Goal: Task Accomplishment & Management: Use online tool/utility

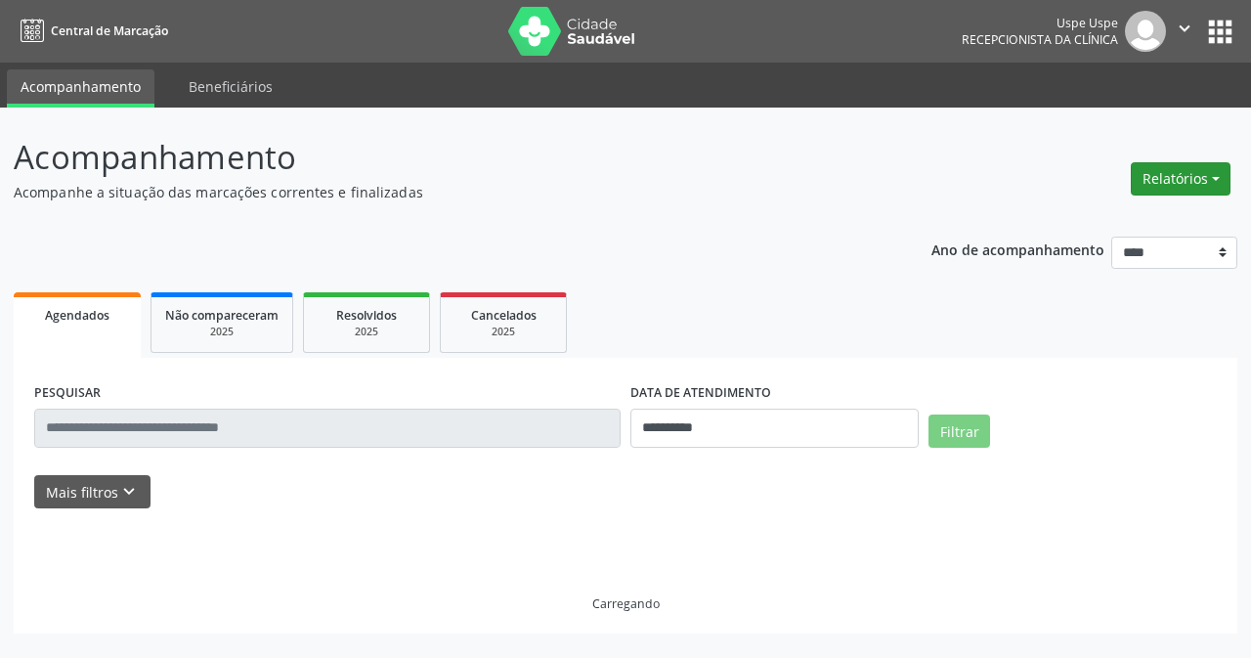
click at [1165, 182] on button "Relatórios" at bounding box center [1181, 178] width 100 height 33
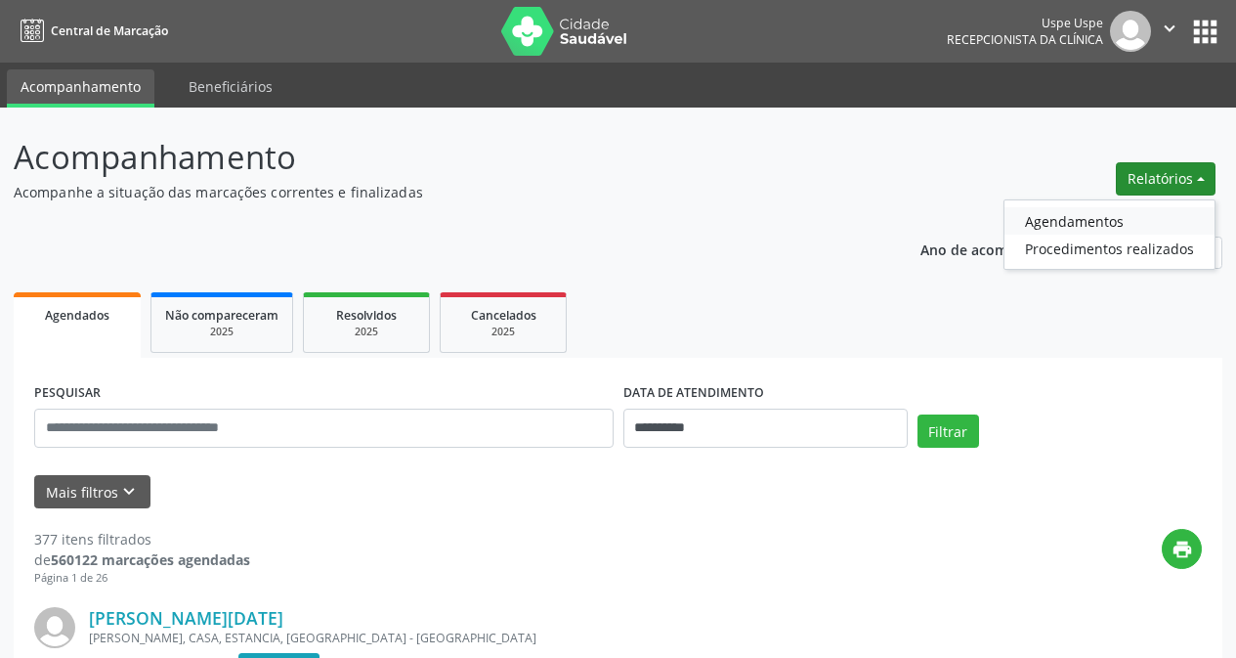
click at [1052, 219] on link "Agendamentos" at bounding box center [1110, 220] width 210 height 27
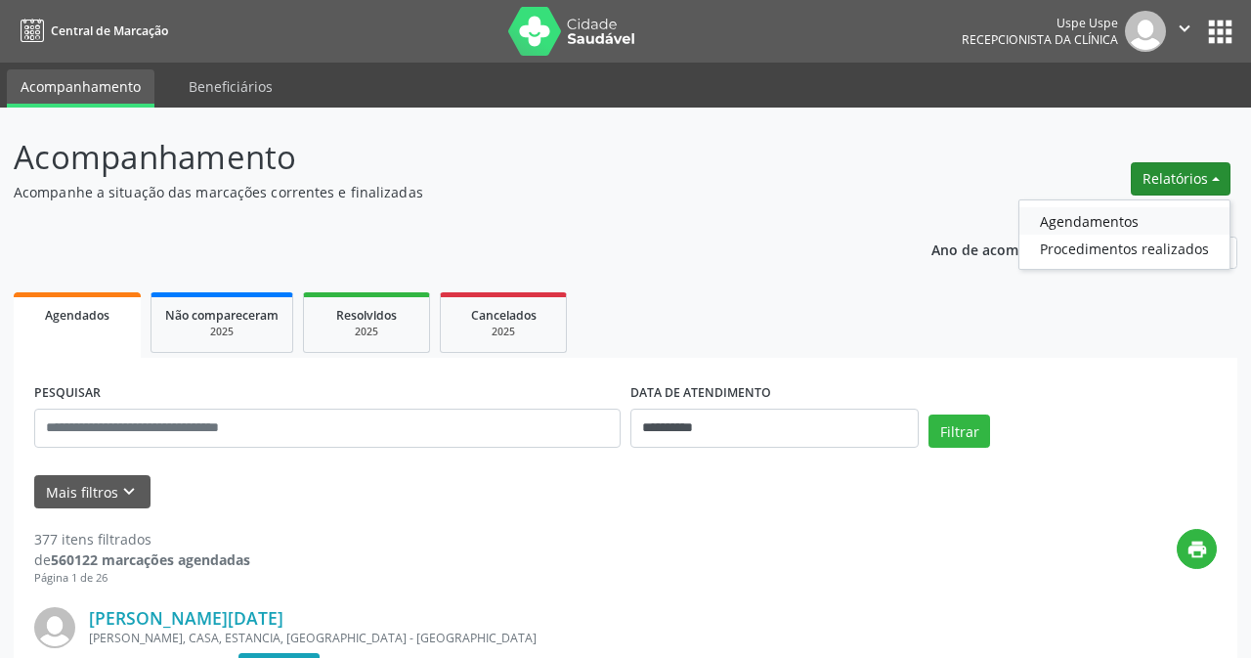
select select "*"
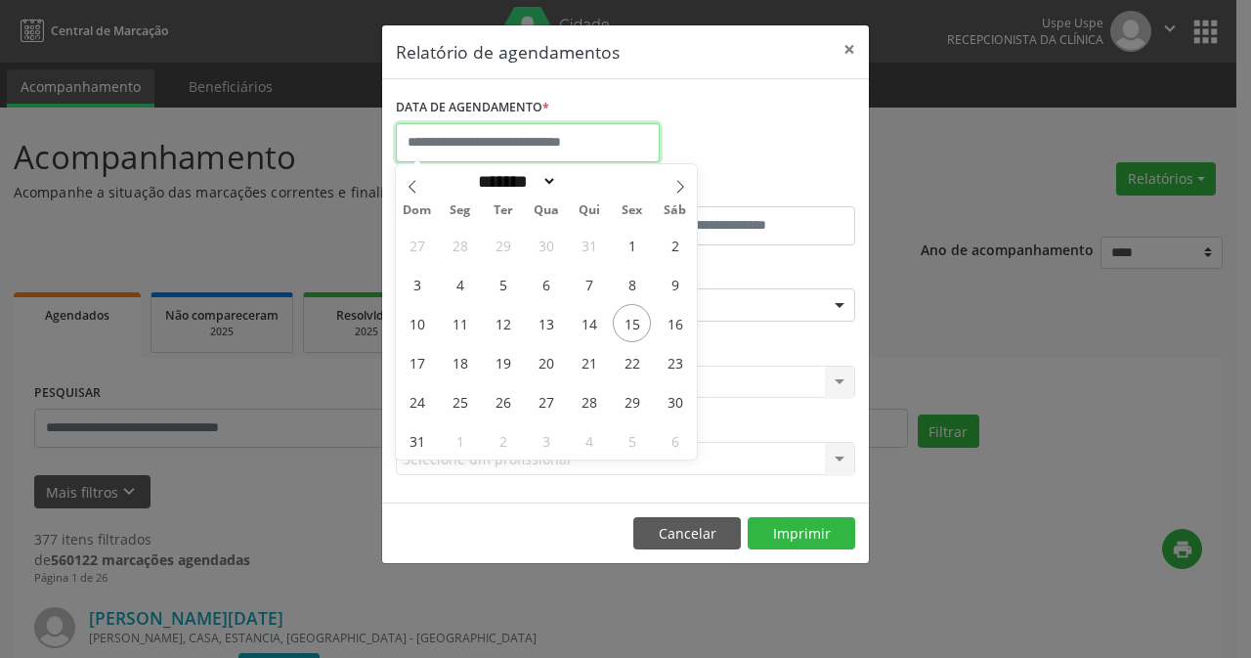
click at [614, 153] on input "text" at bounding box center [528, 142] width 264 height 39
drag, startPoint x: 475, startPoint y: 320, endPoint x: 488, endPoint y: 321, distance: 12.7
click at [498, 318] on div "27 28 29 30 31 1 2 3 4 5 6 7 8 9 10 11 12 13 14 15 16 17 18 19 20 21 22 23 24 2…" at bounding box center [546, 342] width 301 height 235
click at [624, 311] on span "15" at bounding box center [632, 323] width 38 height 38
type input "**********"
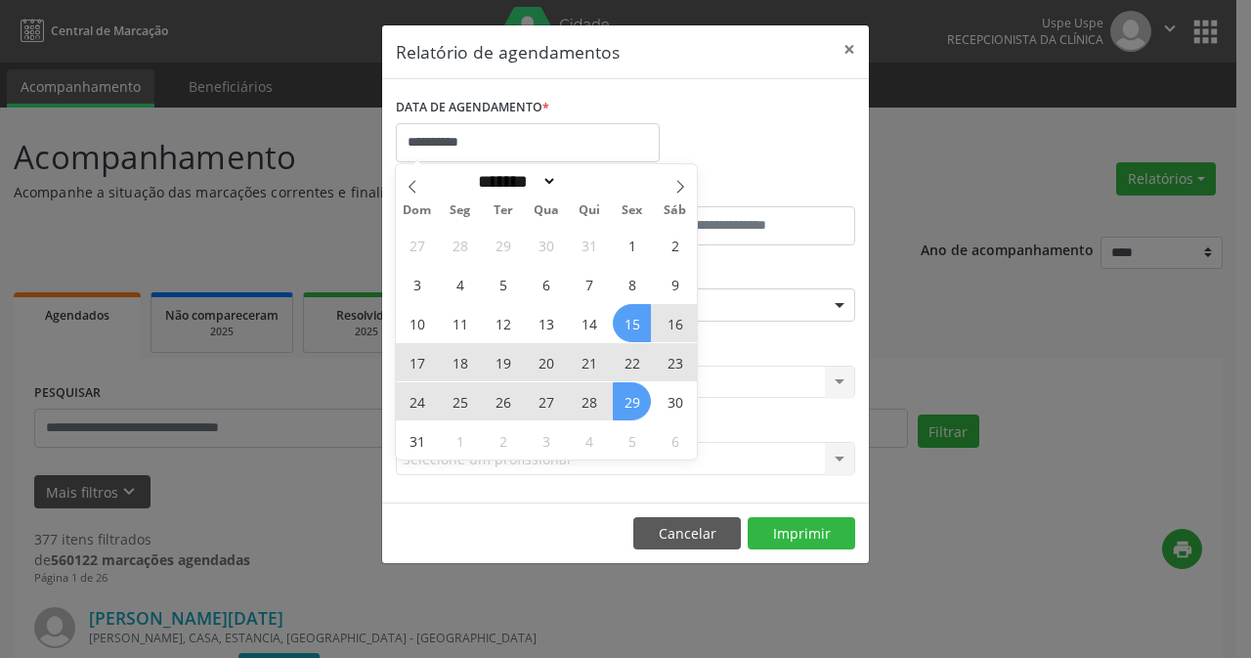
click at [644, 391] on span "29" at bounding box center [632, 401] width 38 height 38
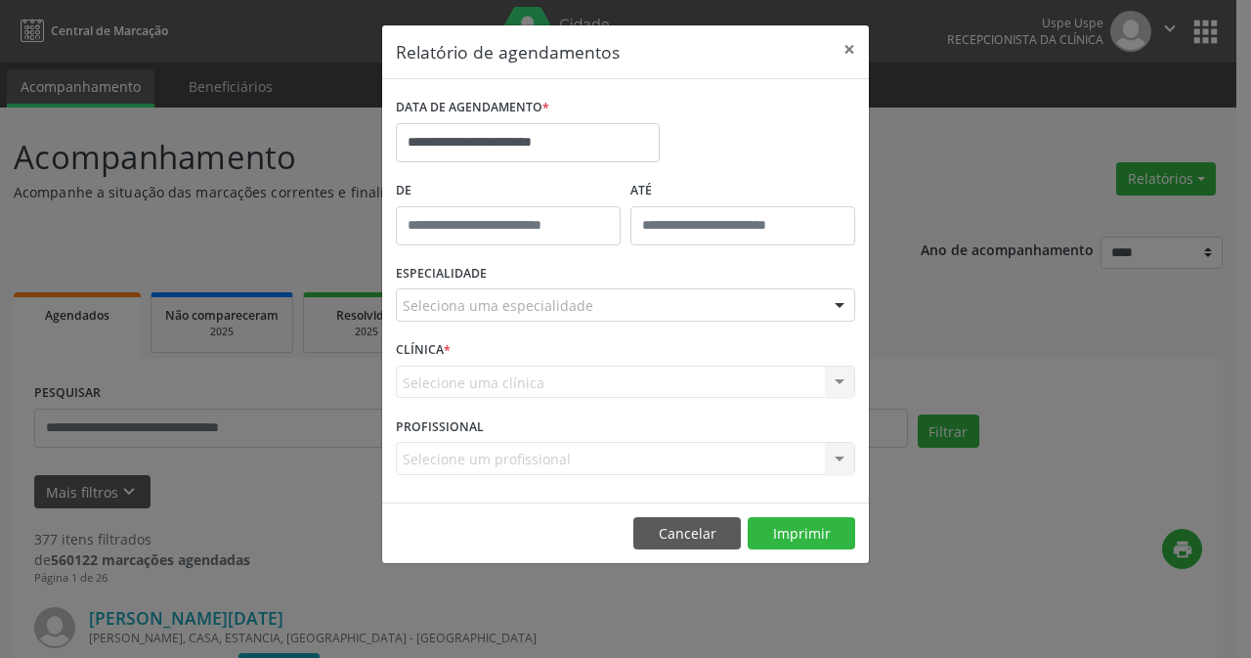
click at [768, 324] on div "ESPECIALIDADE Seleciona uma especialidade Todas as especialidades Alergologia A…" at bounding box center [625, 297] width 469 height 76
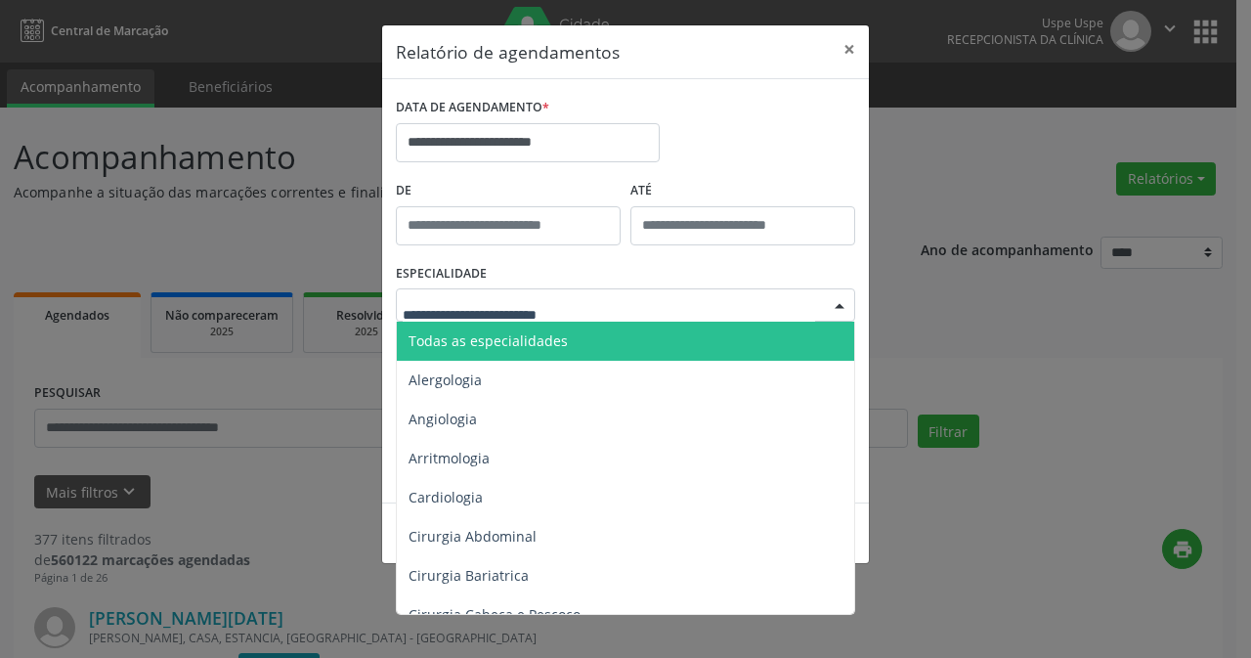
click at [751, 298] on div at bounding box center [625, 304] width 459 height 33
click at [722, 349] on span "Todas as especialidades" at bounding box center [627, 341] width 460 height 39
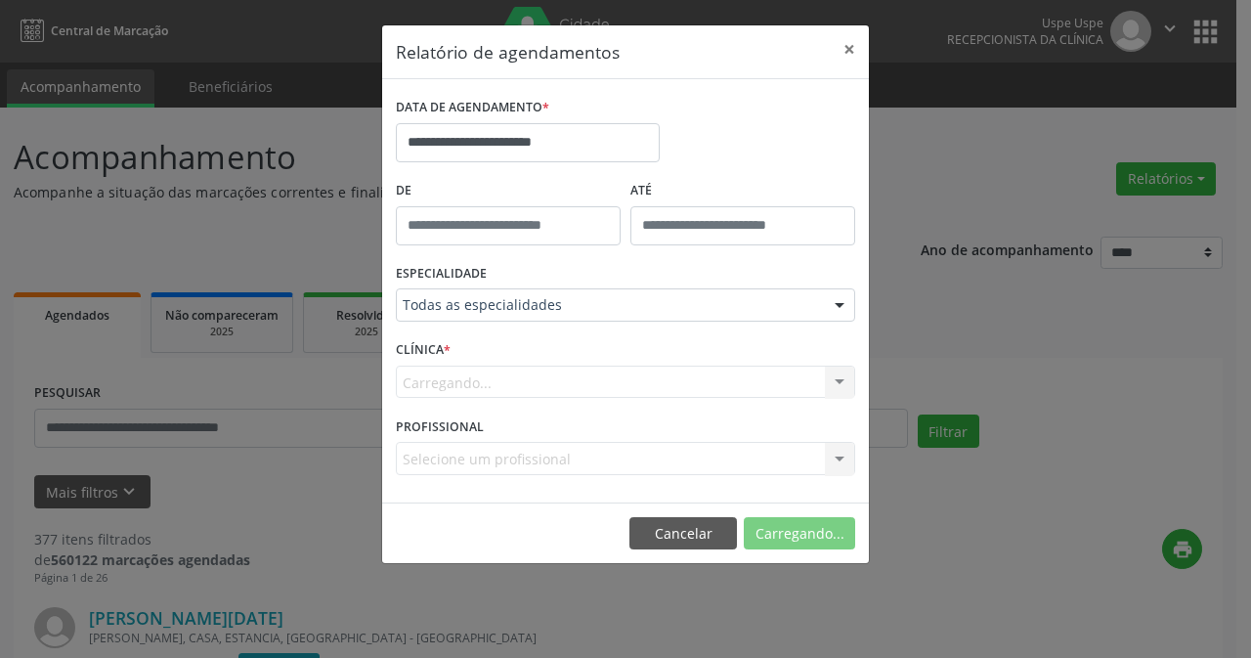
click at [504, 395] on div "Carregando... Nenhum resultado encontrado para: " " Não há nenhuma opção para s…" at bounding box center [625, 382] width 459 height 33
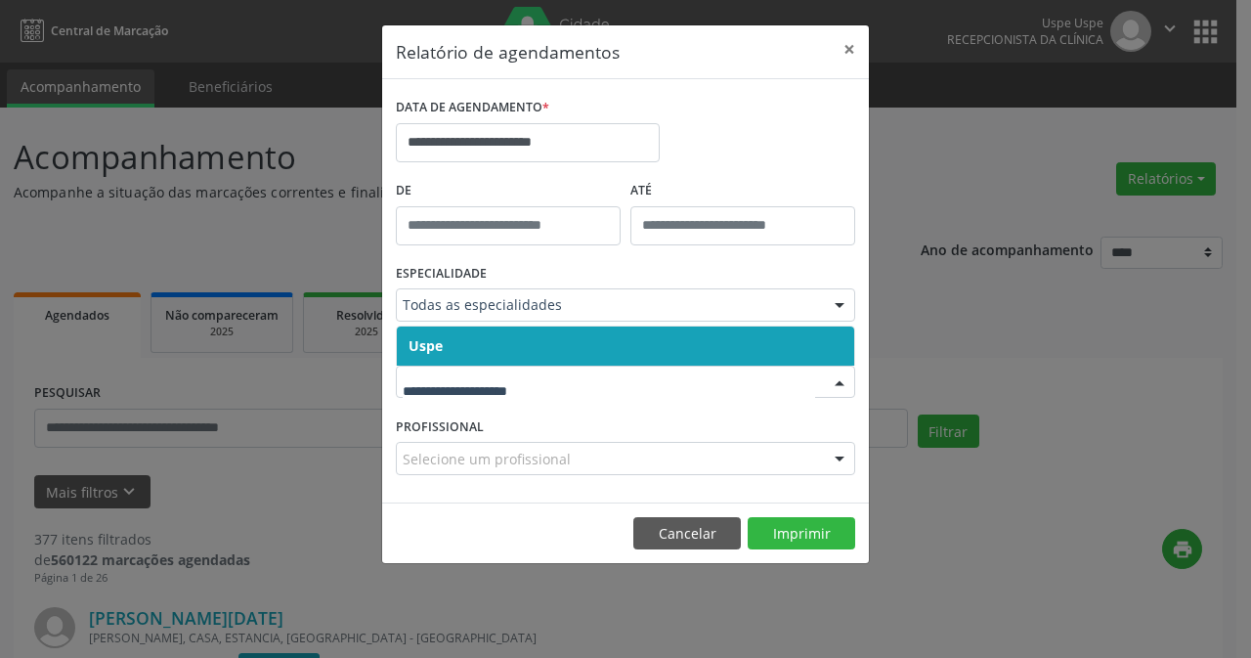
click at [511, 362] on span "Uspe" at bounding box center [625, 345] width 457 height 39
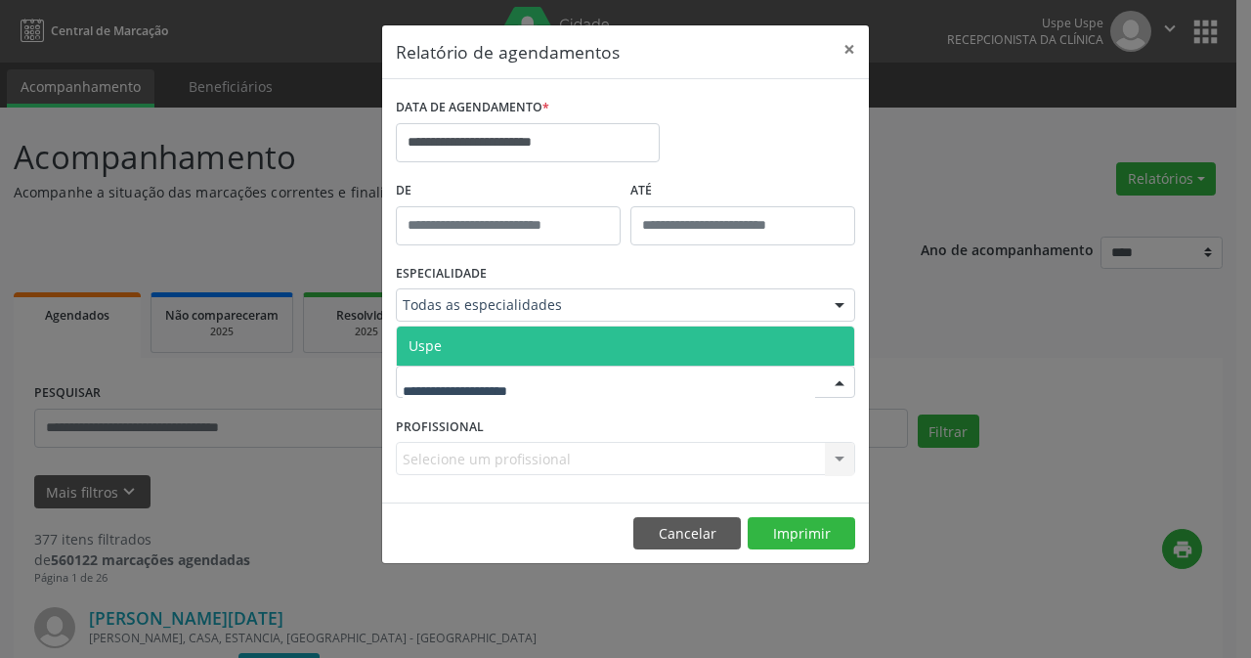
click at [516, 353] on span "Uspe" at bounding box center [625, 345] width 457 height 39
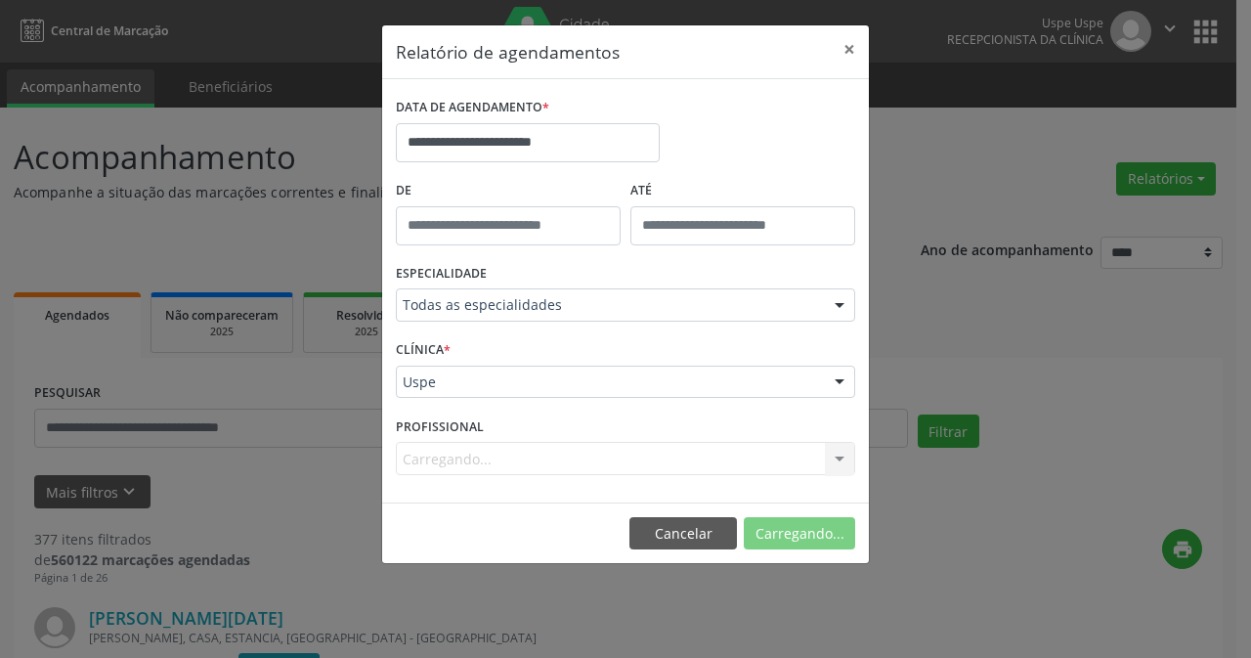
click at [473, 461] on div "Carregando... Nenhum resultado encontrado para: " " Não há nenhuma opção para s…" at bounding box center [625, 458] width 459 height 33
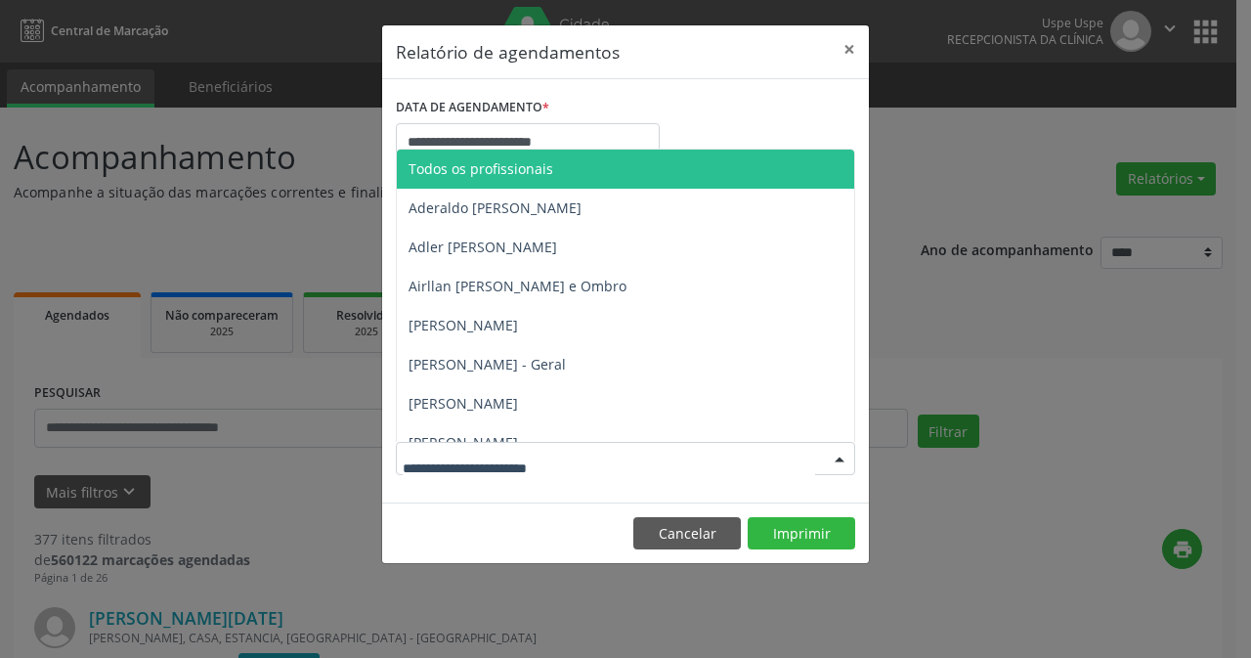
click at [520, 172] on span "Todos os profissionais" at bounding box center [481, 168] width 145 height 19
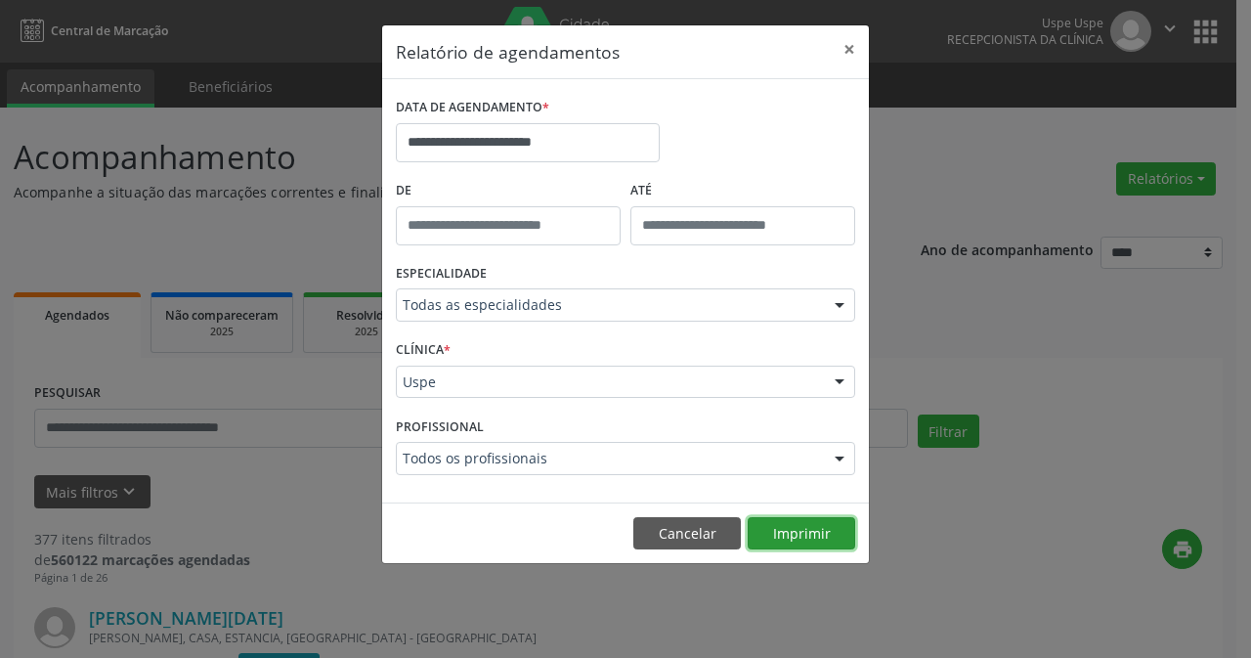
click at [782, 540] on button "Imprimir" at bounding box center [802, 533] width 108 height 33
